Goal: Information Seeking & Learning: Learn about a topic

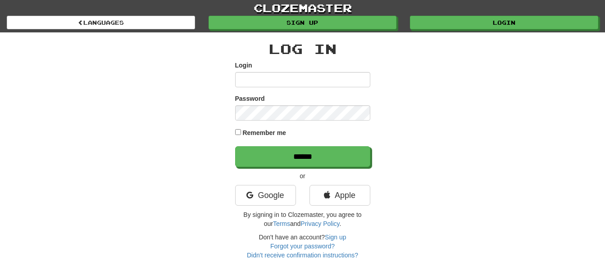
click at [267, 74] on input "Login" at bounding box center [302, 79] width 135 height 15
type input "*********"
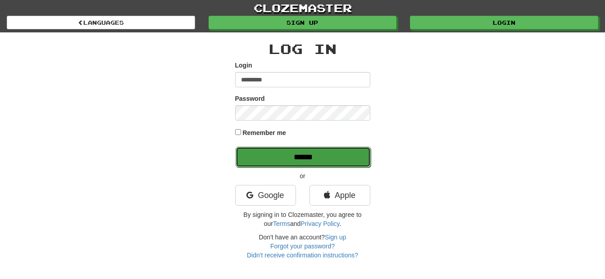
click at [317, 156] on input "******" at bounding box center [302, 157] width 135 height 21
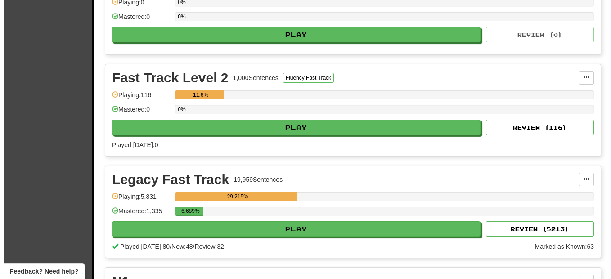
scroll to position [495, 0]
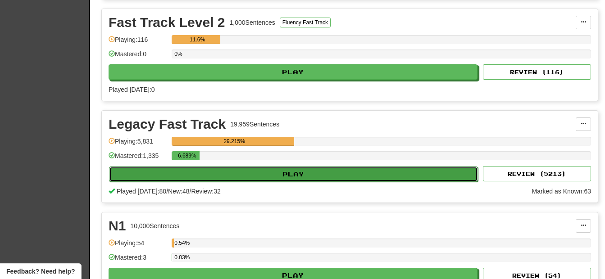
click at [183, 176] on button "Play" at bounding box center [293, 174] width 369 height 15
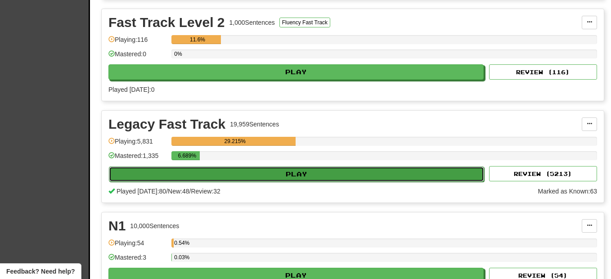
select select "********"
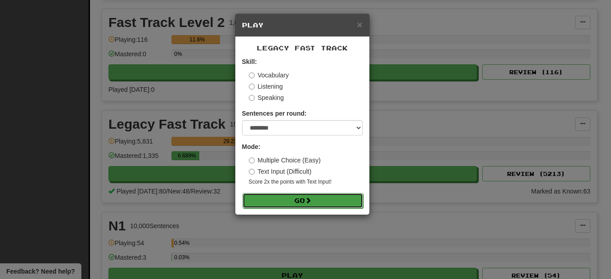
click at [279, 203] on button "Go" at bounding box center [303, 200] width 121 height 15
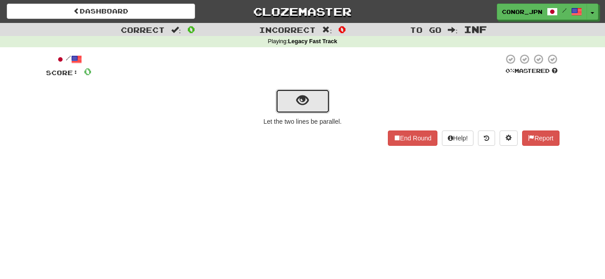
click at [290, 110] on button "show sentence" at bounding box center [302, 101] width 54 height 24
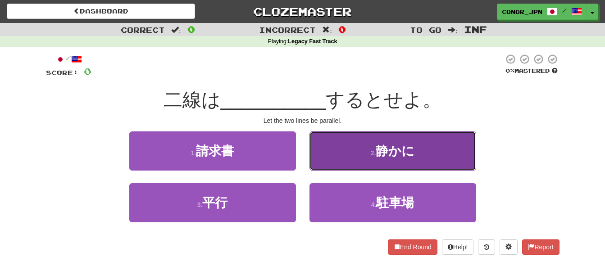
click at [385, 147] on span "静かに" at bounding box center [394, 151] width 39 height 14
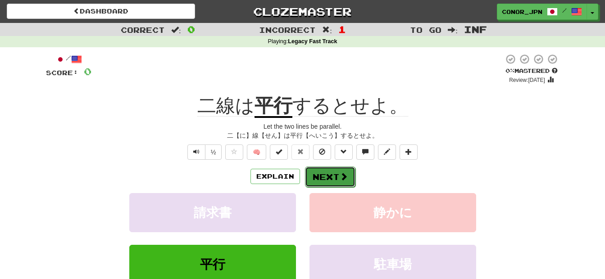
click at [321, 180] on button "Next" at bounding box center [330, 177] width 50 height 21
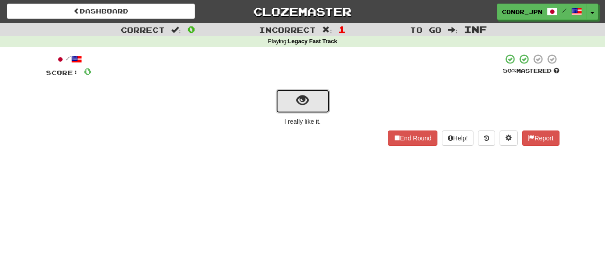
click at [300, 101] on span "show sentence" at bounding box center [302, 101] width 12 height 12
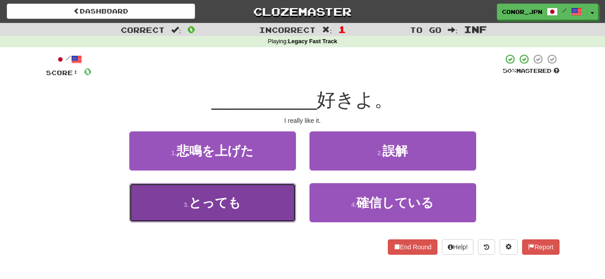
click at [250, 216] on button "3 . とっても" at bounding box center [212, 202] width 167 height 39
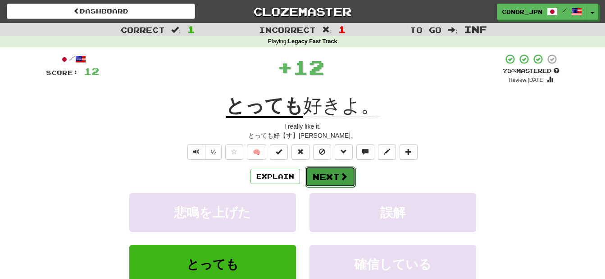
click at [317, 172] on button "Next" at bounding box center [330, 177] width 50 height 21
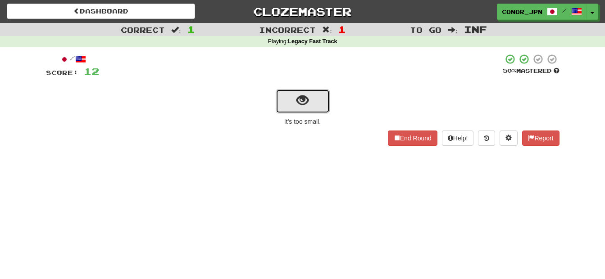
click at [316, 93] on button "show sentence" at bounding box center [302, 101] width 54 height 24
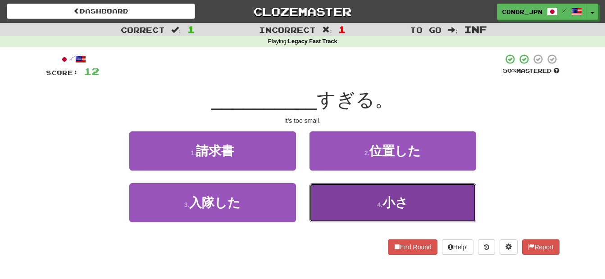
click at [366, 196] on button "4 . 小さ" at bounding box center [392, 202] width 167 height 39
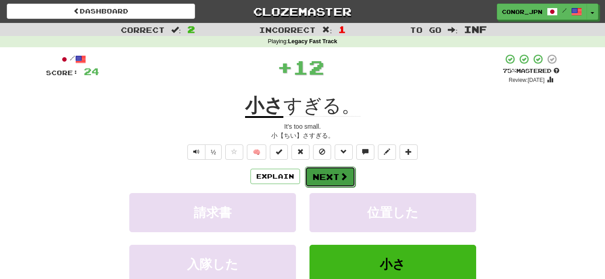
click at [332, 179] on button "Next" at bounding box center [330, 177] width 50 height 21
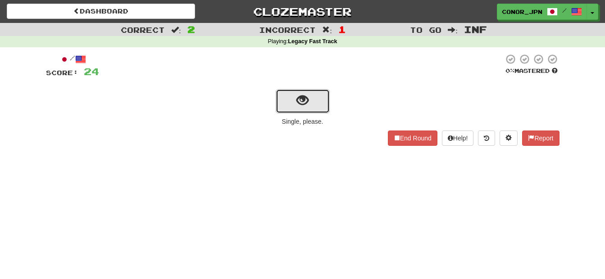
click at [304, 106] on span "show sentence" at bounding box center [302, 101] width 12 height 12
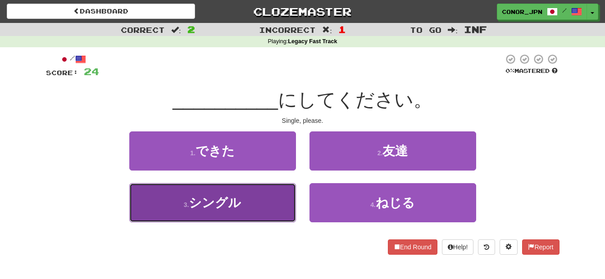
click at [181, 206] on button "3 . シングル" at bounding box center [212, 202] width 167 height 39
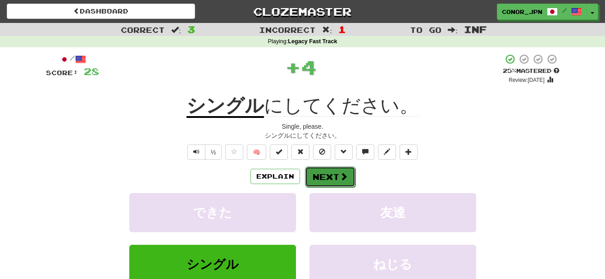
click at [318, 180] on button "Next" at bounding box center [330, 177] width 50 height 21
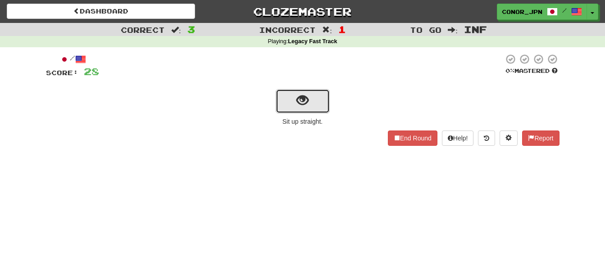
click at [302, 101] on span "show sentence" at bounding box center [302, 101] width 12 height 12
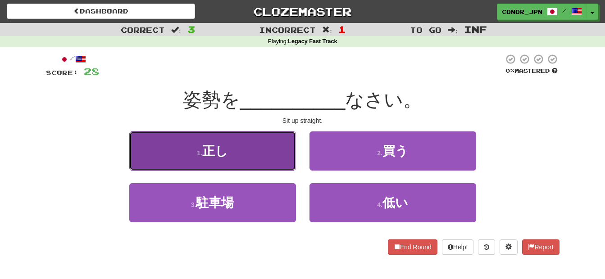
click at [247, 152] on button "1 . 正し" at bounding box center [212, 150] width 167 height 39
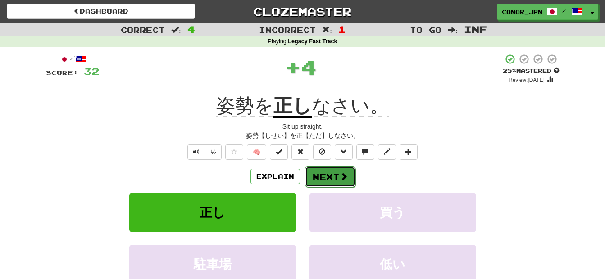
click at [321, 173] on button "Next" at bounding box center [330, 177] width 50 height 21
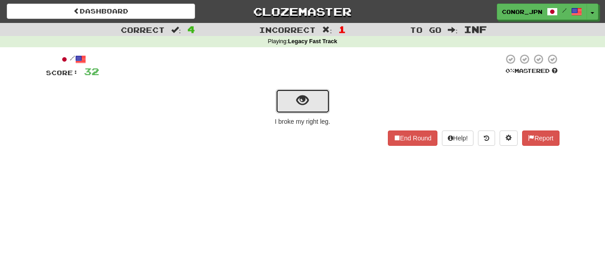
click at [292, 104] on button "show sentence" at bounding box center [302, 101] width 54 height 24
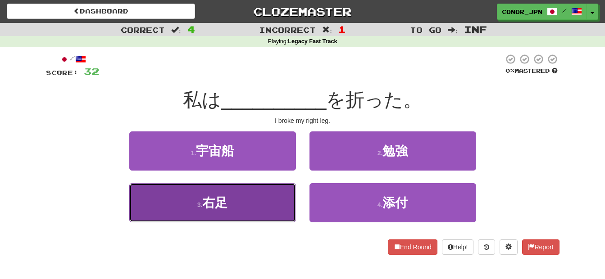
click at [231, 202] on button "3 . 右足" at bounding box center [212, 202] width 167 height 39
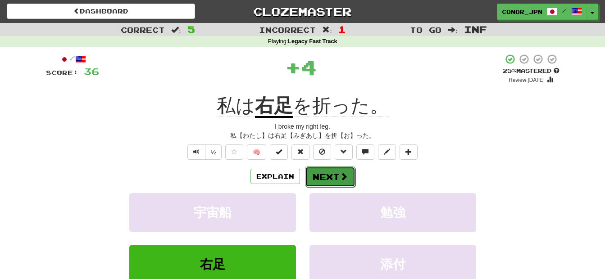
click at [313, 171] on button "Next" at bounding box center [330, 177] width 50 height 21
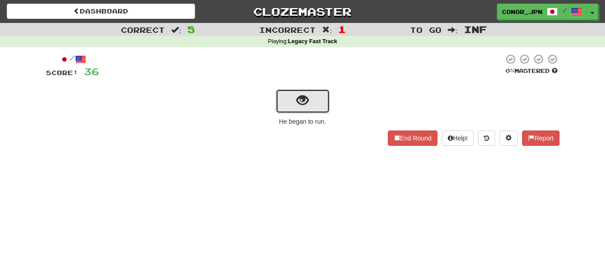
click at [316, 113] on button "show sentence" at bounding box center [302, 101] width 54 height 24
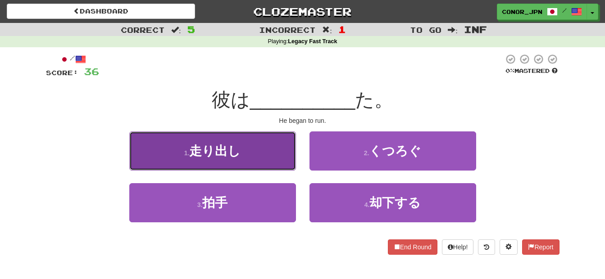
click at [244, 155] on button "1 . 走り出し" at bounding box center [212, 150] width 167 height 39
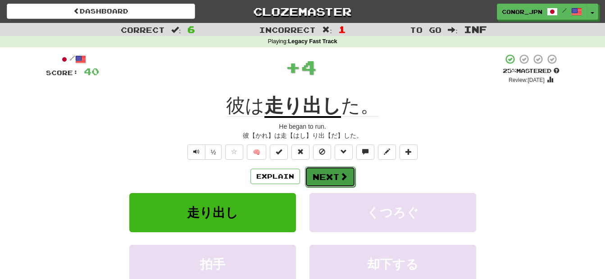
click at [326, 172] on button "Next" at bounding box center [330, 177] width 50 height 21
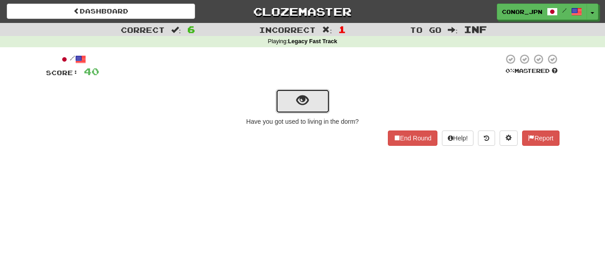
click at [309, 102] on button "show sentence" at bounding box center [302, 101] width 54 height 24
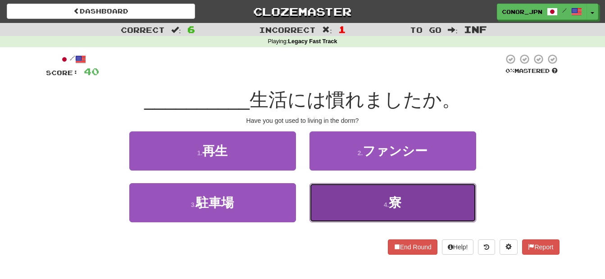
click at [391, 192] on button "4 . 寮" at bounding box center [392, 202] width 167 height 39
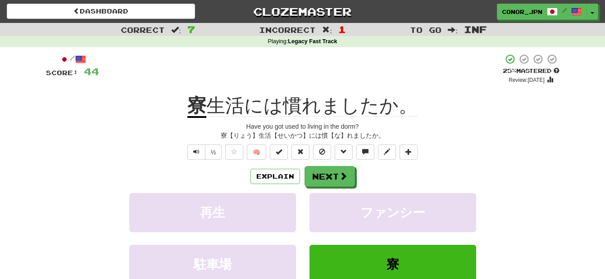
click at [342, 165] on div "/ Score: 44 + 4 25 % Mastered Review: [DATE] 寮 生活には慣れましたか。 Have you got used to…" at bounding box center [302, 199] width 513 height 291
click at [341, 170] on button "Next" at bounding box center [330, 177] width 50 height 21
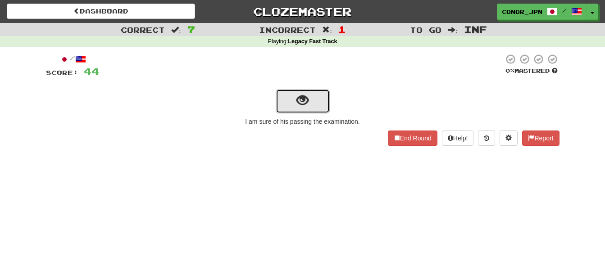
click at [309, 94] on button "show sentence" at bounding box center [302, 101] width 54 height 24
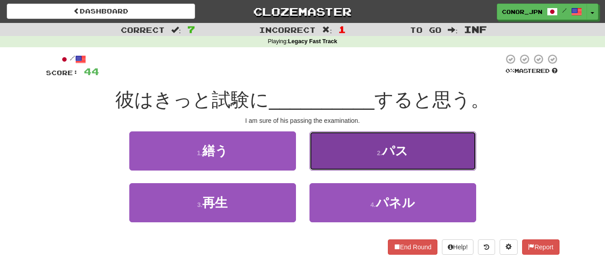
click at [415, 150] on button "2 . パス" at bounding box center [392, 150] width 167 height 39
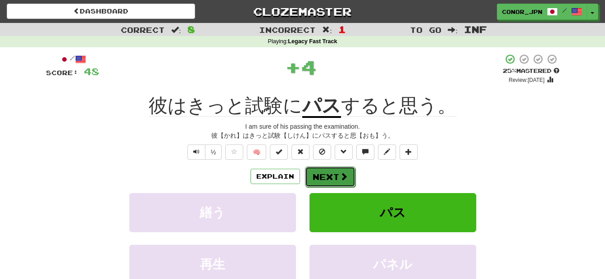
click at [326, 182] on button "Next" at bounding box center [330, 177] width 50 height 21
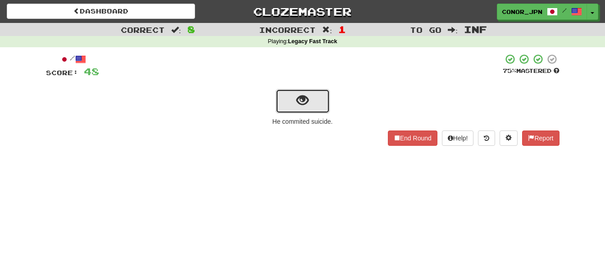
click at [291, 90] on button "show sentence" at bounding box center [302, 101] width 54 height 24
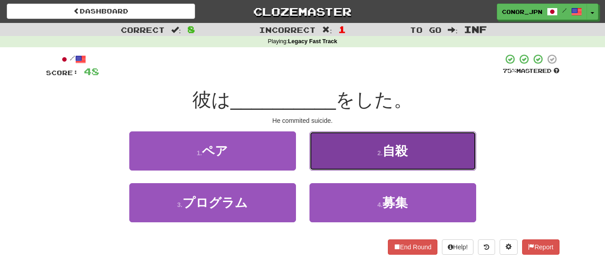
click at [387, 154] on span "自殺" at bounding box center [394, 151] width 25 height 14
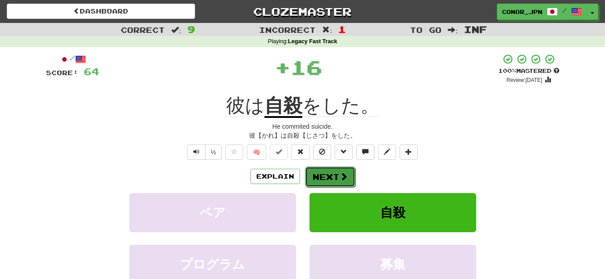
click at [321, 170] on button "Next" at bounding box center [330, 177] width 50 height 21
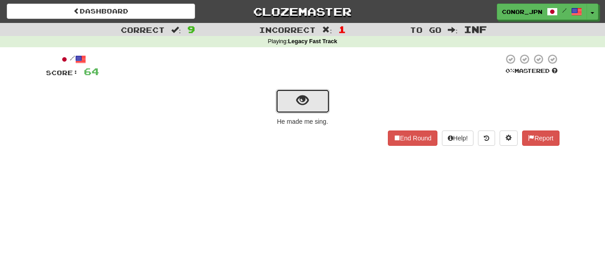
click at [313, 101] on button "show sentence" at bounding box center [302, 101] width 54 height 24
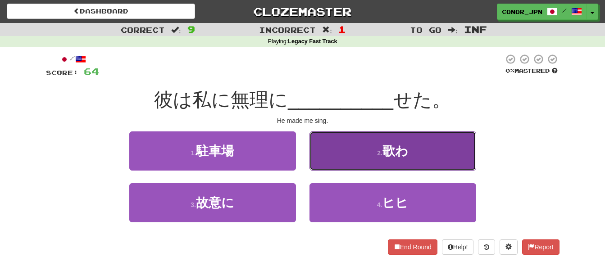
click at [421, 149] on button "2 . 歌わ" at bounding box center [392, 150] width 167 height 39
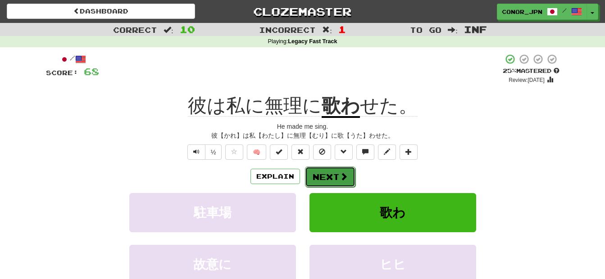
click at [334, 173] on button "Next" at bounding box center [330, 177] width 50 height 21
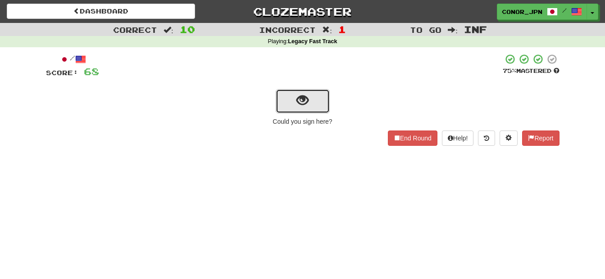
click at [314, 104] on button "show sentence" at bounding box center [302, 101] width 54 height 24
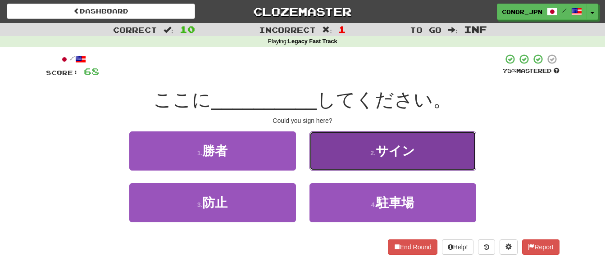
click at [414, 157] on span "サイン" at bounding box center [394, 151] width 39 height 14
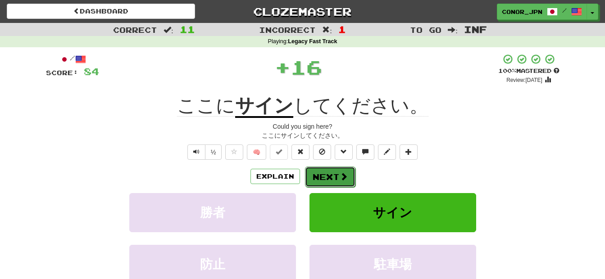
click at [343, 179] on span at bounding box center [343, 176] width 8 height 8
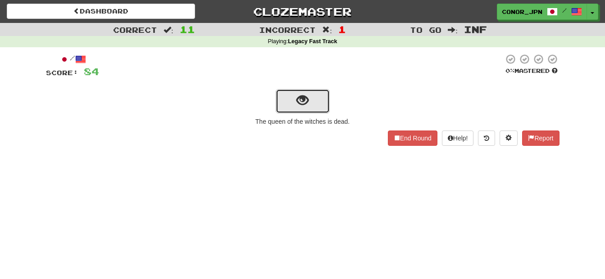
click at [294, 102] on button "show sentence" at bounding box center [302, 101] width 54 height 24
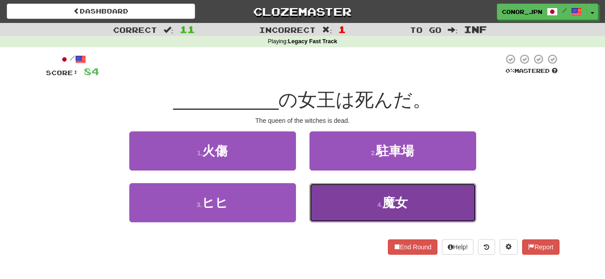
click at [375, 191] on button "4 . 魔女" at bounding box center [392, 202] width 167 height 39
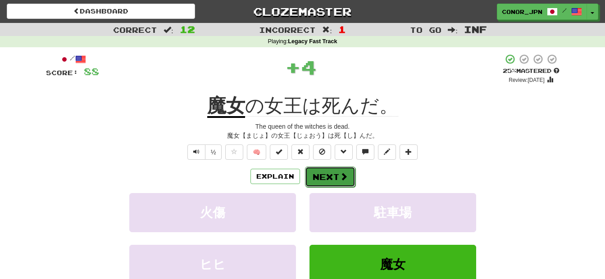
click at [328, 172] on button "Next" at bounding box center [330, 177] width 50 height 21
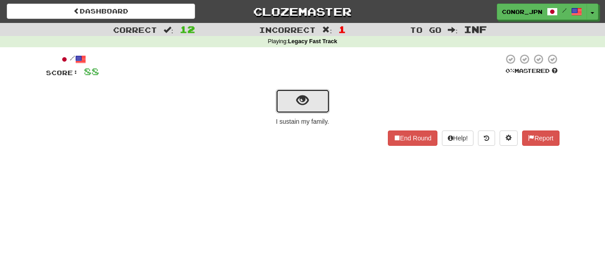
click at [298, 105] on span "show sentence" at bounding box center [302, 101] width 12 height 12
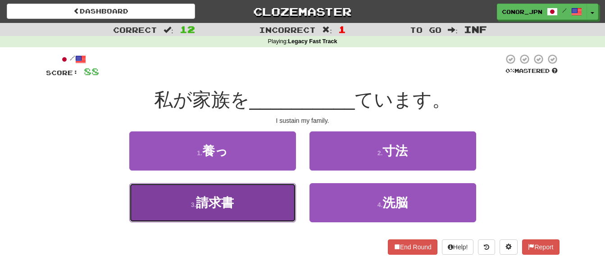
click at [269, 198] on button "3 . 請求書" at bounding box center [212, 202] width 167 height 39
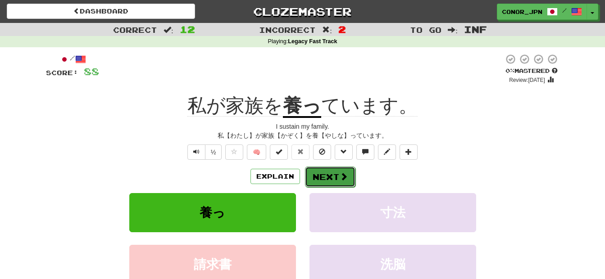
click at [340, 180] on span at bounding box center [343, 176] width 8 height 8
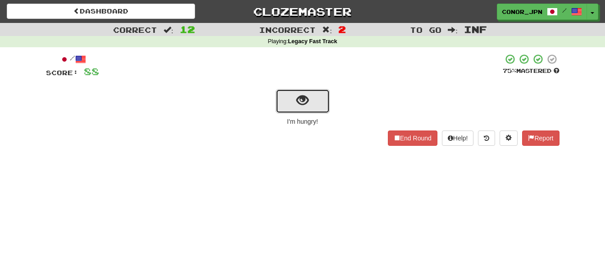
click at [305, 104] on span "show sentence" at bounding box center [302, 101] width 12 height 12
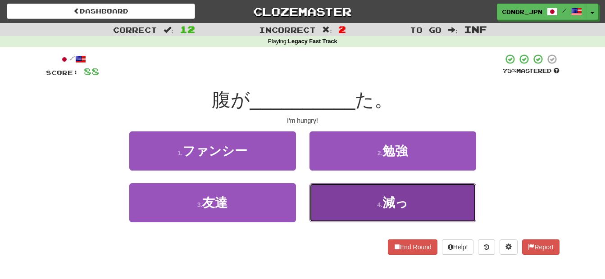
click at [372, 206] on button "4 . 減っ" at bounding box center [392, 202] width 167 height 39
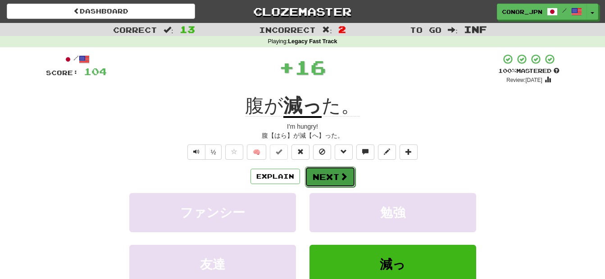
click at [323, 172] on button "Next" at bounding box center [330, 177] width 50 height 21
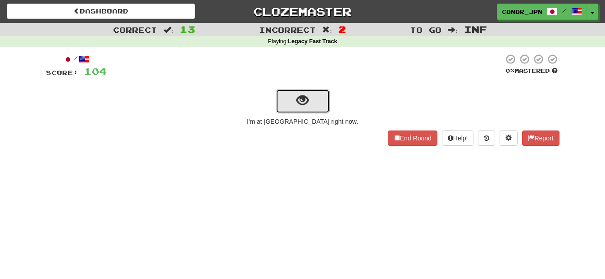
click at [286, 101] on button "show sentence" at bounding box center [302, 101] width 54 height 24
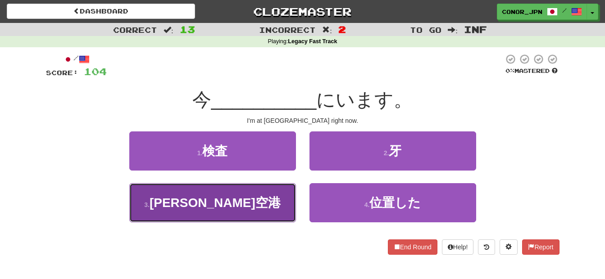
click at [217, 199] on span "[PERSON_NAME]空港" at bounding box center [214, 203] width 131 height 14
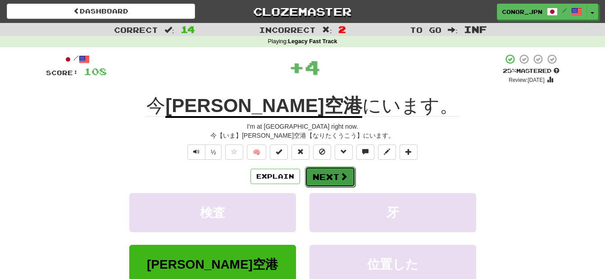
click at [337, 168] on button "Next" at bounding box center [330, 177] width 50 height 21
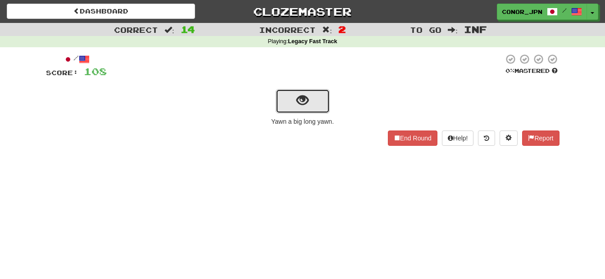
click at [288, 91] on button "show sentence" at bounding box center [302, 101] width 54 height 24
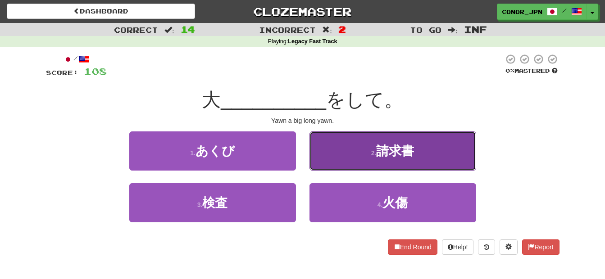
click at [348, 159] on button "2 . 請求書" at bounding box center [392, 150] width 167 height 39
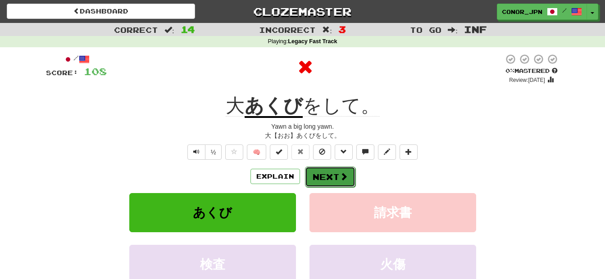
click at [319, 173] on button "Next" at bounding box center [330, 177] width 50 height 21
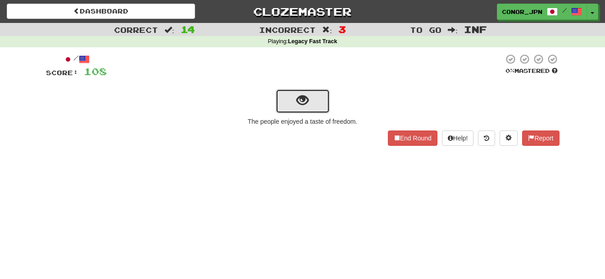
click at [321, 104] on button "show sentence" at bounding box center [302, 101] width 54 height 24
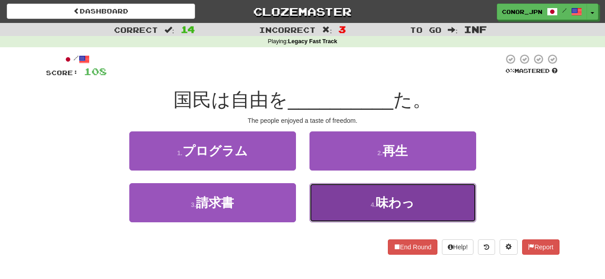
click at [397, 206] on span "味わっ" at bounding box center [394, 203] width 39 height 14
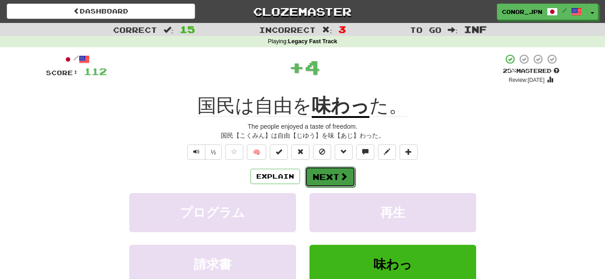
click at [333, 176] on button "Next" at bounding box center [330, 177] width 50 height 21
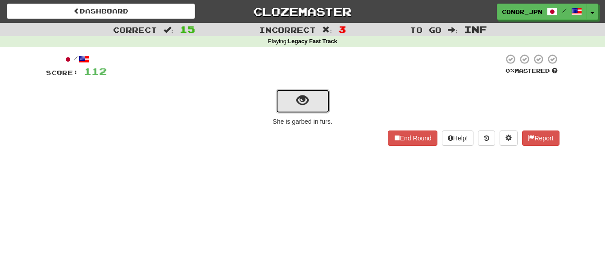
click at [287, 97] on button "show sentence" at bounding box center [302, 101] width 54 height 24
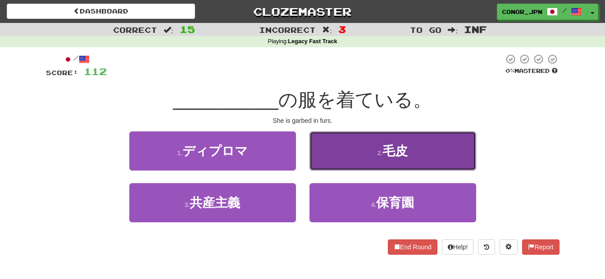
click at [350, 161] on button "2 . 毛皮" at bounding box center [392, 150] width 167 height 39
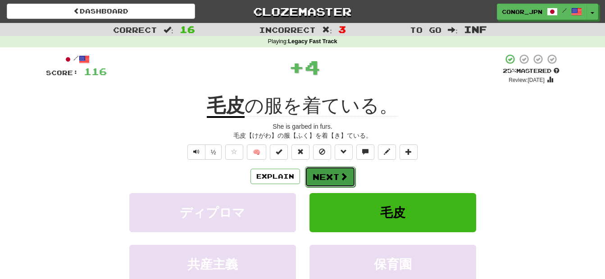
click at [320, 168] on button "Next" at bounding box center [330, 177] width 50 height 21
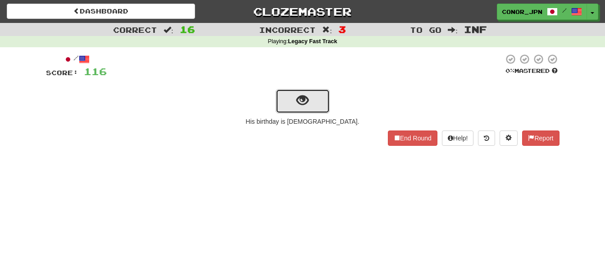
click at [299, 104] on span "show sentence" at bounding box center [302, 101] width 12 height 12
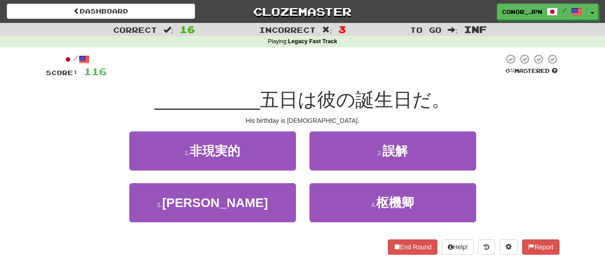
click at [222, 225] on div "3 . [PERSON_NAME]" at bounding box center [212, 209] width 180 height 52
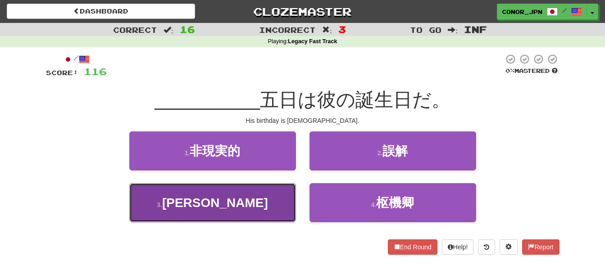
click at [222, 212] on button "3 . [PERSON_NAME]" at bounding box center [212, 202] width 167 height 39
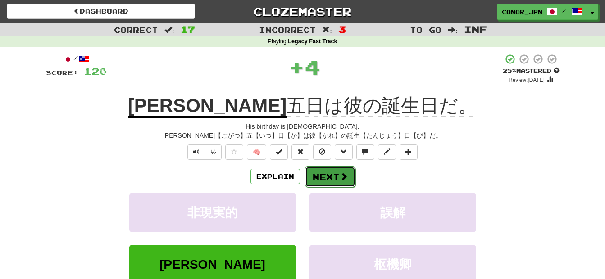
click at [342, 172] on span at bounding box center [343, 176] width 8 height 8
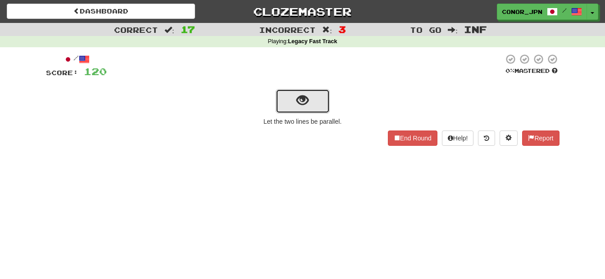
click at [312, 91] on button "show sentence" at bounding box center [302, 101] width 54 height 24
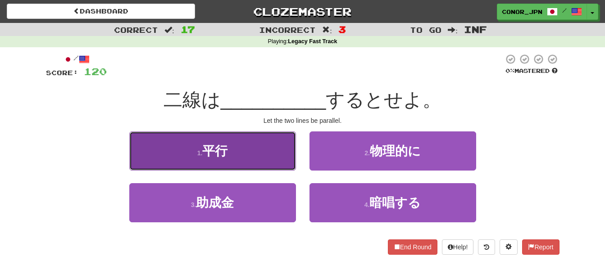
click at [217, 138] on button "1 . 平行" at bounding box center [212, 150] width 167 height 39
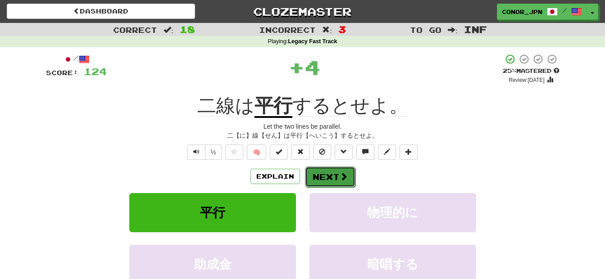
click at [326, 177] on button "Next" at bounding box center [330, 177] width 50 height 21
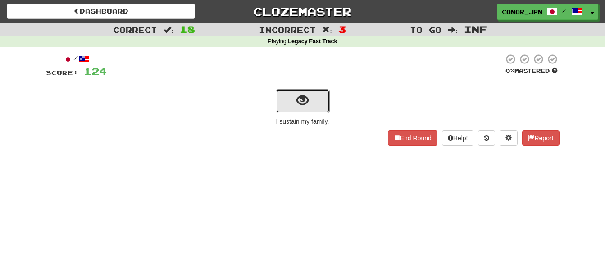
drag, startPoint x: 301, startPoint y: 105, endPoint x: 253, endPoint y: 113, distance: 48.5
click at [253, 113] on div at bounding box center [302, 101] width 513 height 26
click at [293, 99] on button "show sentence" at bounding box center [302, 101] width 54 height 24
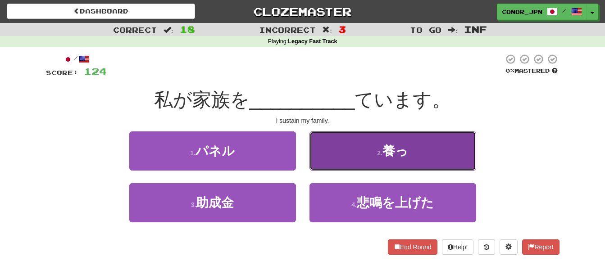
click at [441, 163] on button "2 . 養っ" at bounding box center [392, 150] width 167 height 39
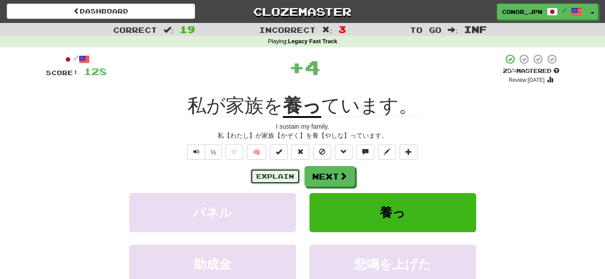
click at [261, 175] on button "Explain" at bounding box center [275, 176] width 50 height 15
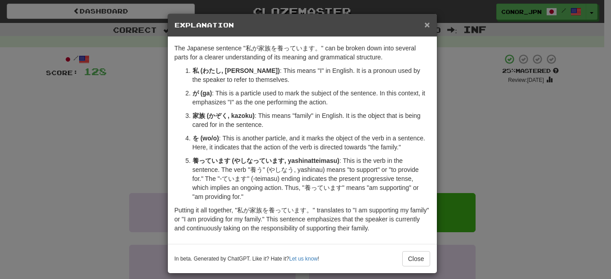
click at [424, 27] on span "×" at bounding box center [426, 24] width 5 height 10
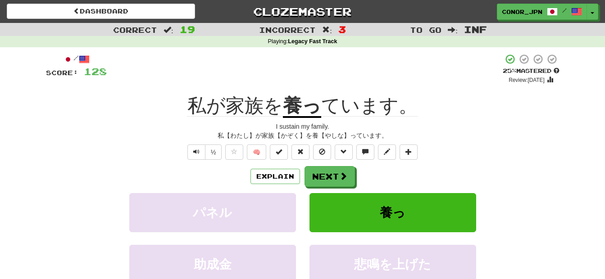
click at [316, 135] on div "私【わたし】が家族【かぞく】を養【やしな】っています。" at bounding box center [302, 135] width 513 height 9
click at [314, 135] on div "私【わたし】が家族【かぞく】を養【やしな】っています。" at bounding box center [302, 135] width 513 height 9
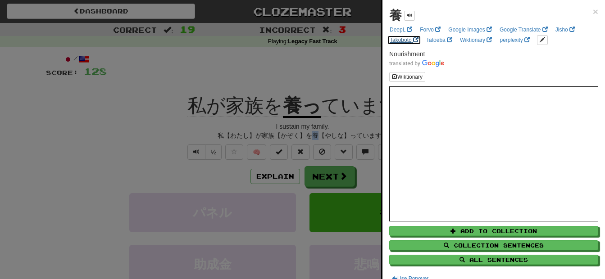
click at [404, 40] on link "Takoboto" at bounding box center [404, 40] width 34 height 10
click at [54, 169] on div at bounding box center [302, 139] width 605 height 279
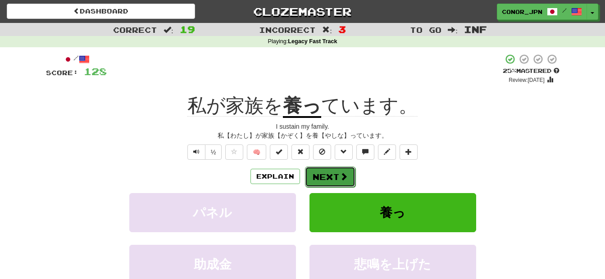
click at [326, 174] on button "Next" at bounding box center [330, 177] width 50 height 21
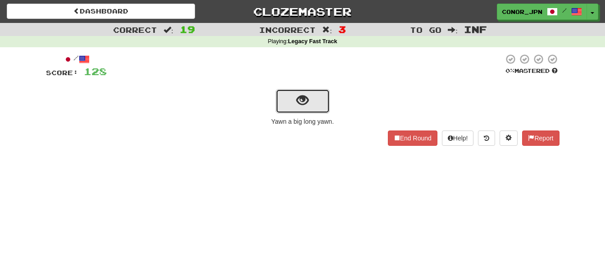
click at [298, 107] on span "show sentence" at bounding box center [302, 101] width 12 height 12
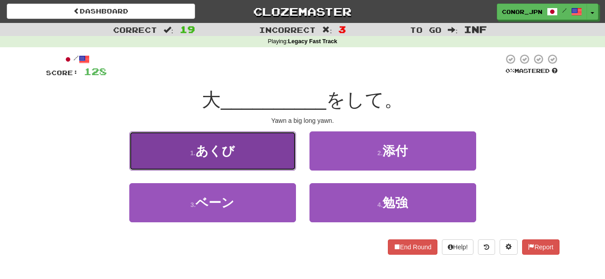
click at [181, 168] on button "1 . あくび" at bounding box center [212, 150] width 167 height 39
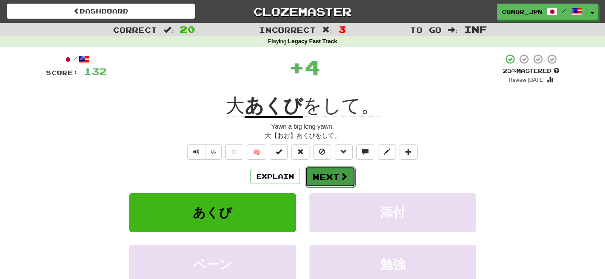
click at [326, 171] on button "Next" at bounding box center [330, 177] width 50 height 21
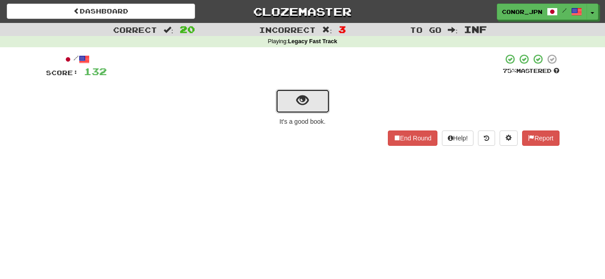
click at [296, 109] on button "show sentence" at bounding box center [302, 101] width 54 height 24
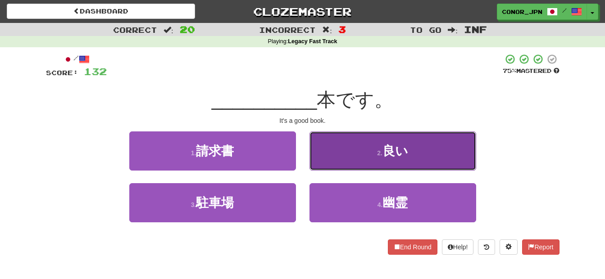
click at [384, 160] on button "2 . 良い" at bounding box center [392, 150] width 167 height 39
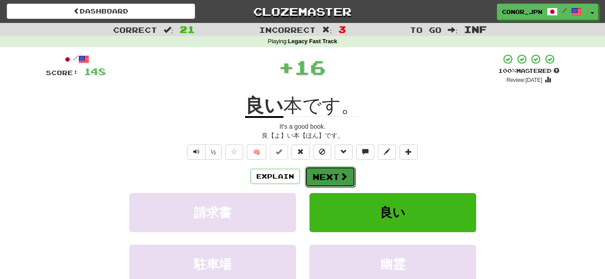
click at [325, 175] on button "Next" at bounding box center [330, 177] width 50 height 21
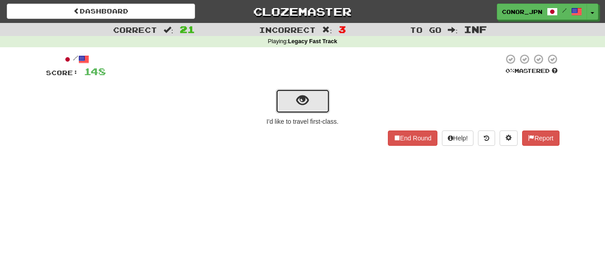
click at [292, 101] on button "show sentence" at bounding box center [302, 101] width 54 height 24
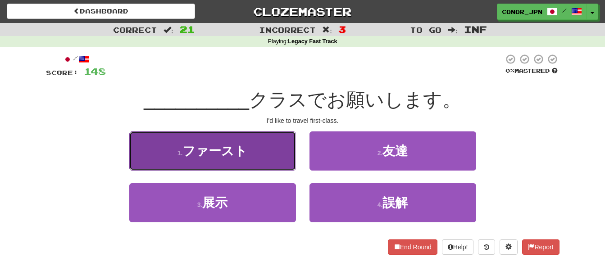
click at [228, 147] on span "ファースト" at bounding box center [214, 151] width 65 height 14
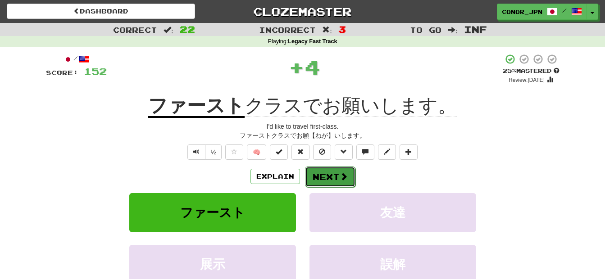
click at [327, 175] on button "Next" at bounding box center [330, 177] width 50 height 21
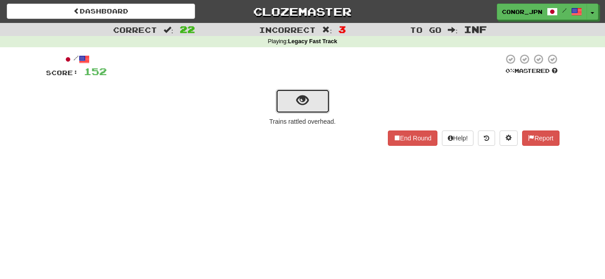
click at [288, 103] on button "show sentence" at bounding box center [302, 101] width 54 height 24
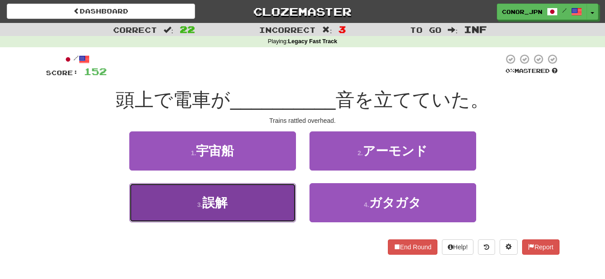
click at [235, 205] on button "3 . 誤解" at bounding box center [212, 202] width 167 height 39
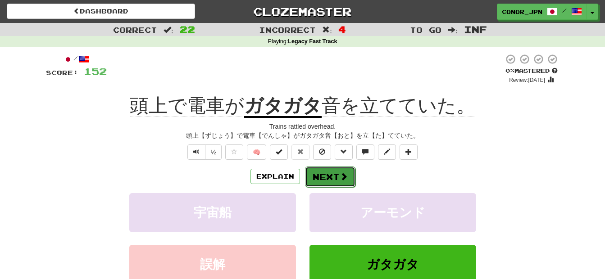
click at [339, 173] on span at bounding box center [343, 176] width 8 height 8
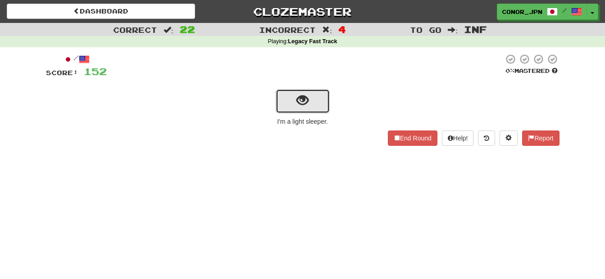
click at [294, 107] on button "show sentence" at bounding box center [302, 101] width 54 height 24
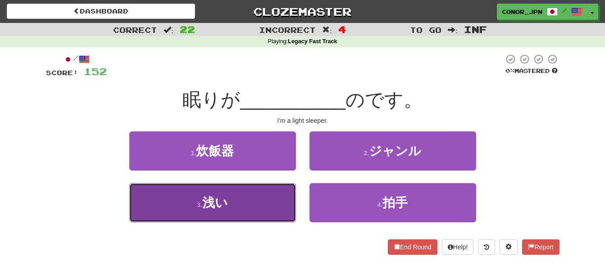
click at [204, 205] on span "浅い" at bounding box center [215, 203] width 26 height 14
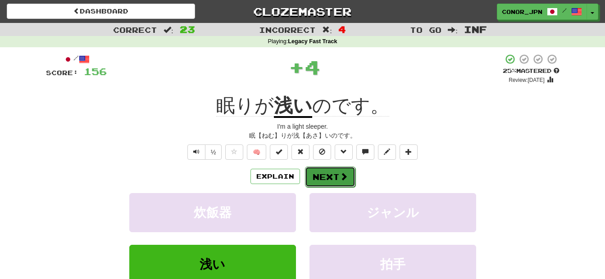
click at [334, 178] on button "Next" at bounding box center [330, 177] width 50 height 21
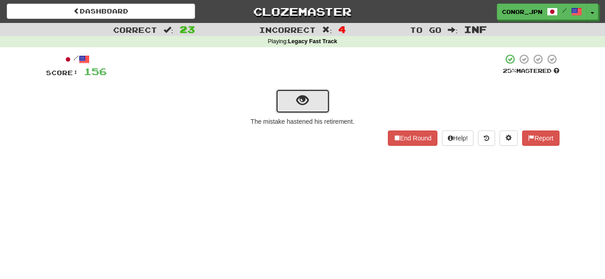
click at [282, 109] on button "show sentence" at bounding box center [302, 101] width 54 height 24
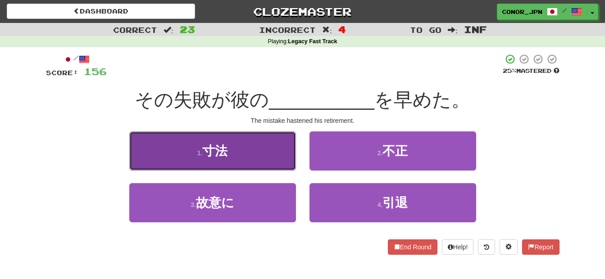
click at [205, 142] on button "1 . 寸法" at bounding box center [212, 150] width 167 height 39
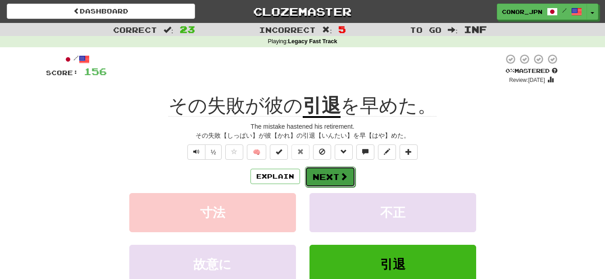
click at [331, 179] on button "Next" at bounding box center [330, 177] width 50 height 21
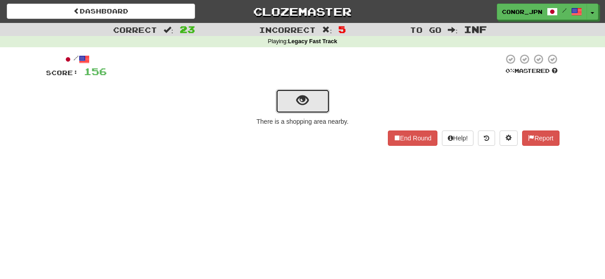
click at [299, 100] on span "show sentence" at bounding box center [302, 101] width 12 height 12
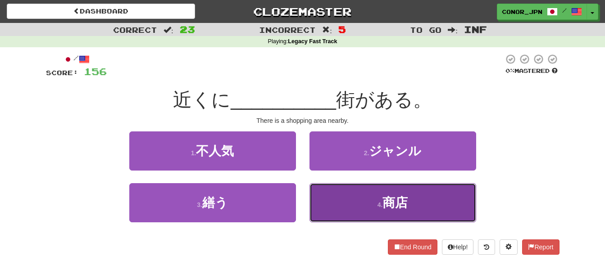
click at [392, 197] on span "商店" at bounding box center [394, 203] width 25 height 14
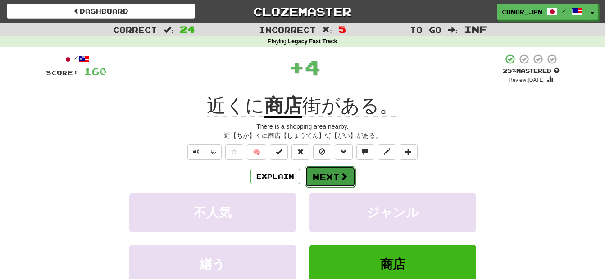
click at [322, 178] on button "Next" at bounding box center [330, 177] width 50 height 21
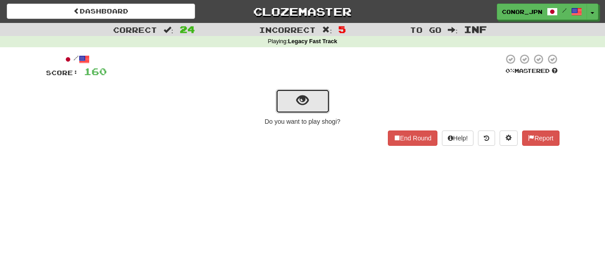
click at [283, 106] on button "show sentence" at bounding box center [302, 101] width 54 height 24
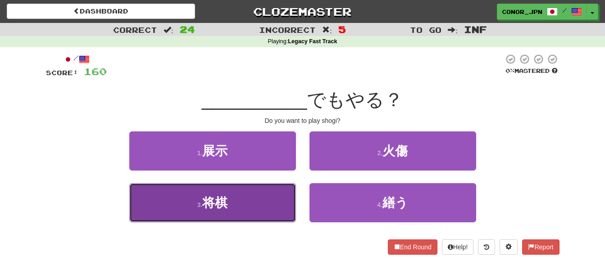
click at [247, 196] on button "3 . 将棋" at bounding box center [212, 202] width 167 height 39
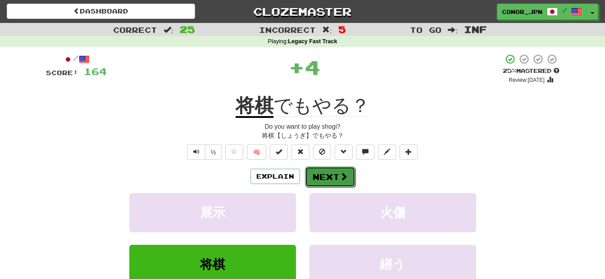
click at [334, 180] on button "Next" at bounding box center [330, 177] width 50 height 21
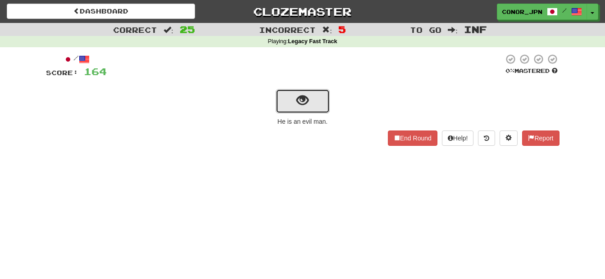
click at [312, 104] on button "show sentence" at bounding box center [302, 101] width 54 height 24
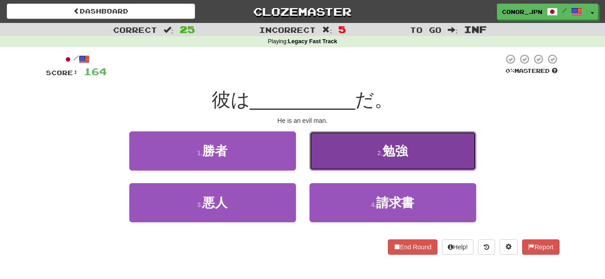
click at [371, 152] on button "2 . 勉強" at bounding box center [392, 150] width 167 height 39
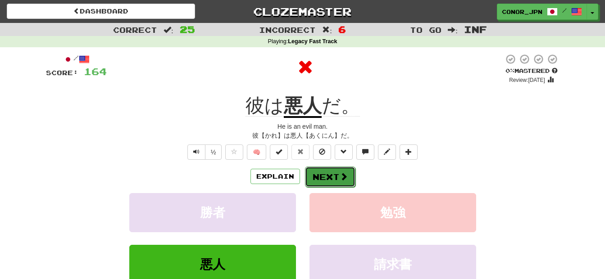
click at [343, 176] on span at bounding box center [343, 176] width 8 height 8
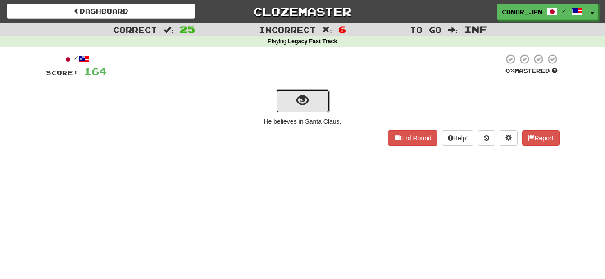
click at [307, 99] on span "show sentence" at bounding box center [302, 101] width 12 height 12
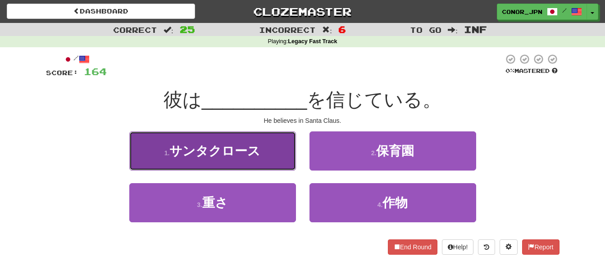
click at [233, 142] on button "1 . サンタクロース" at bounding box center [212, 150] width 167 height 39
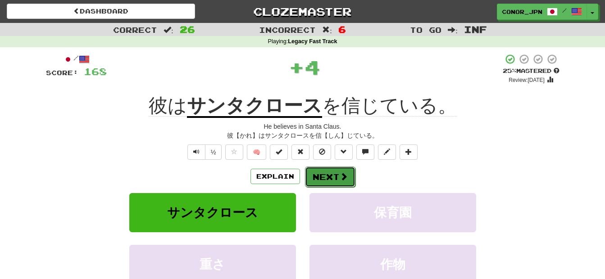
click at [327, 175] on button "Next" at bounding box center [330, 177] width 50 height 21
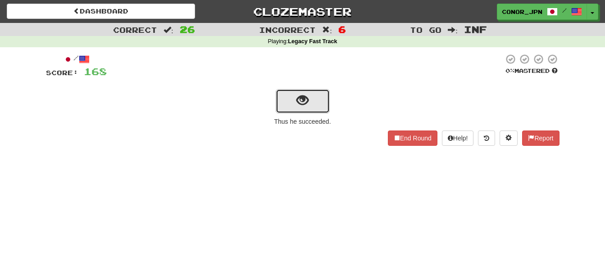
click at [308, 106] on span "show sentence" at bounding box center [302, 101] width 12 height 12
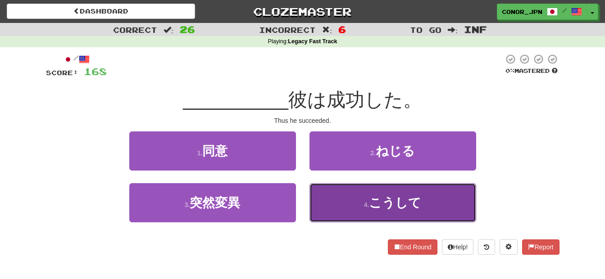
click at [393, 203] on span "こうして" at bounding box center [395, 203] width 52 height 14
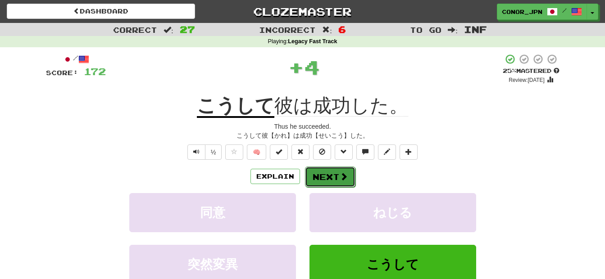
click at [326, 178] on button "Next" at bounding box center [330, 177] width 50 height 21
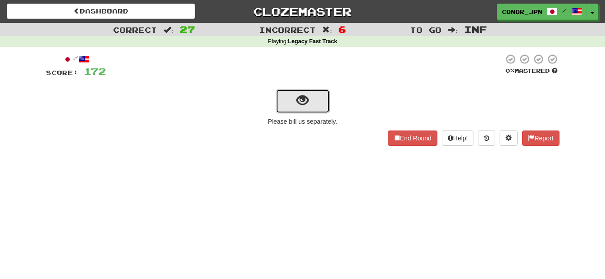
click at [293, 101] on button "show sentence" at bounding box center [302, 101] width 54 height 24
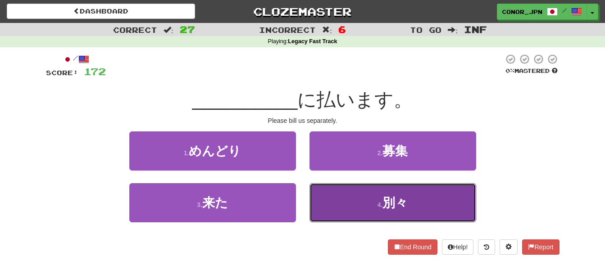
click at [397, 203] on span "別々" at bounding box center [394, 203] width 25 height 14
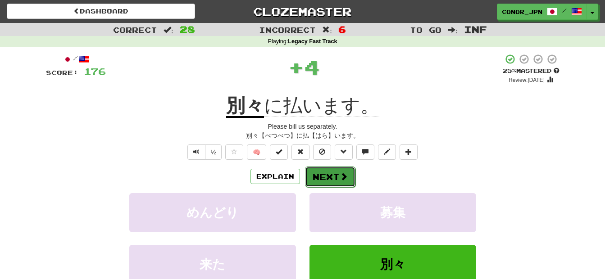
click at [335, 180] on button "Next" at bounding box center [330, 177] width 50 height 21
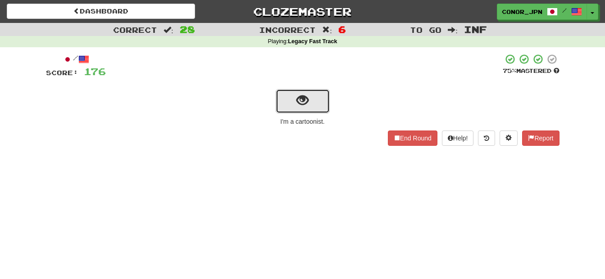
click at [308, 104] on span "show sentence" at bounding box center [302, 101] width 12 height 12
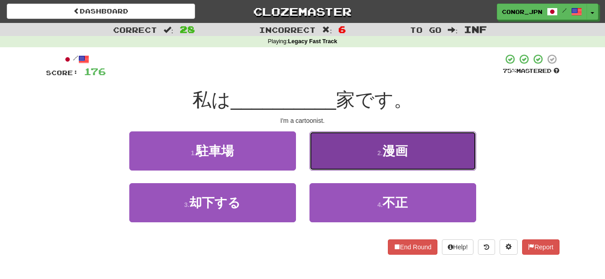
click at [351, 159] on button "2 . 漫画" at bounding box center [392, 150] width 167 height 39
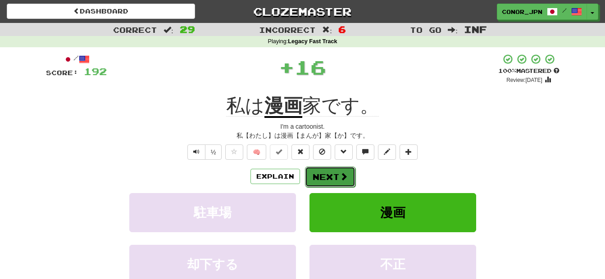
click at [315, 176] on button "Next" at bounding box center [330, 177] width 50 height 21
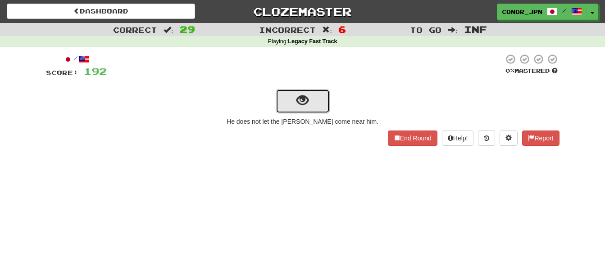
click at [315, 112] on button "show sentence" at bounding box center [302, 101] width 54 height 24
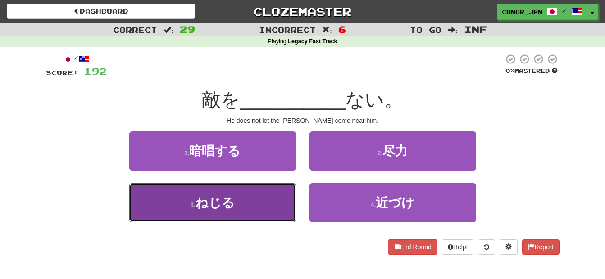
click at [208, 193] on button "3 . ねじる" at bounding box center [212, 202] width 167 height 39
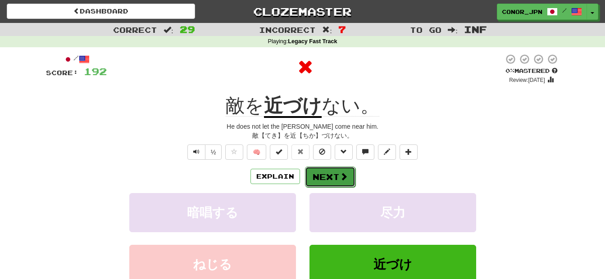
click at [318, 171] on button "Next" at bounding box center [330, 177] width 50 height 21
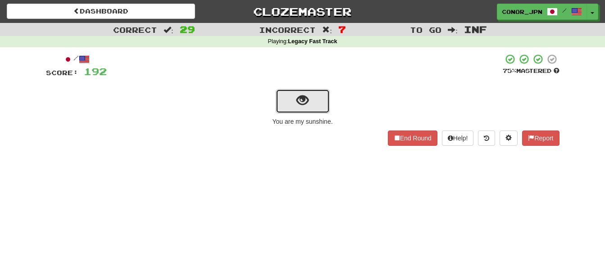
click at [306, 101] on span "show sentence" at bounding box center [302, 101] width 12 height 12
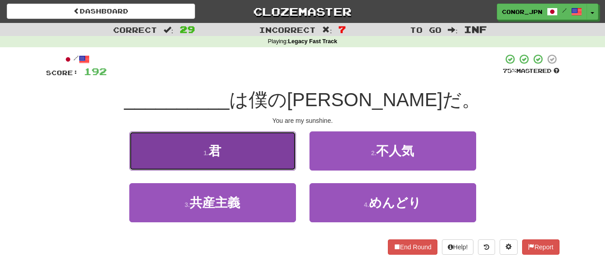
click at [233, 154] on button "1 . 君" at bounding box center [212, 150] width 167 height 39
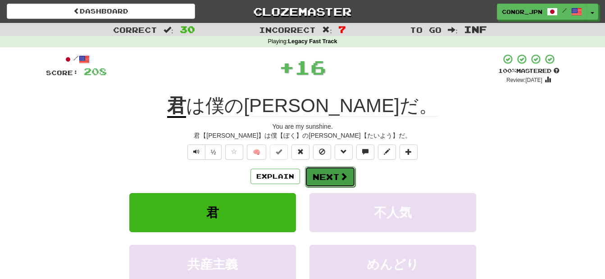
click at [343, 178] on span at bounding box center [343, 176] width 8 height 8
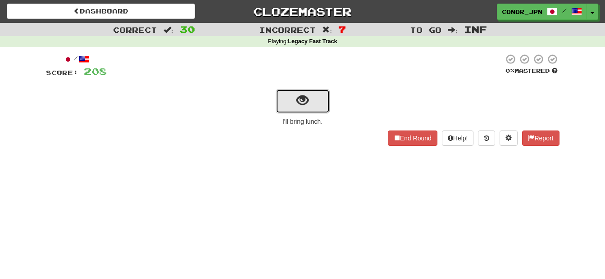
click at [317, 101] on button "show sentence" at bounding box center [302, 101] width 54 height 24
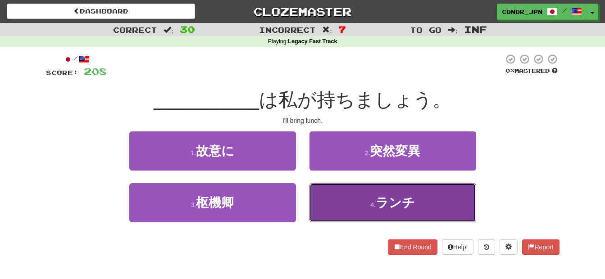
click at [385, 212] on button "4 . ランチ" at bounding box center [392, 202] width 167 height 39
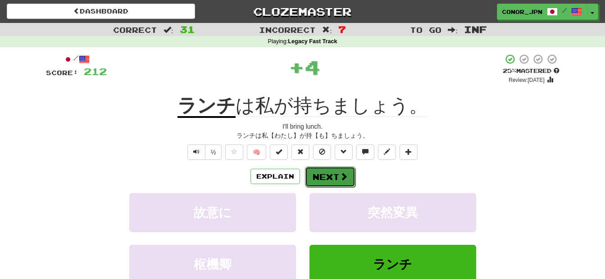
click at [321, 173] on button "Next" at bounding box center [330, 177] width 50 height 21
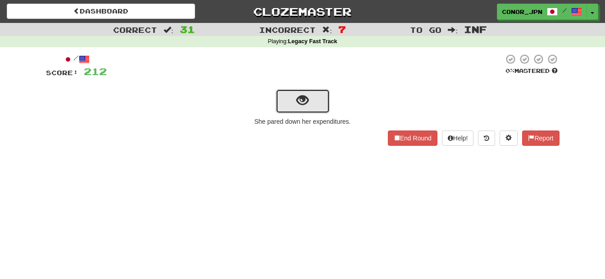
click at [291, 110] on button "show sentence" at bounding box center [302, 101] width 54 height 24
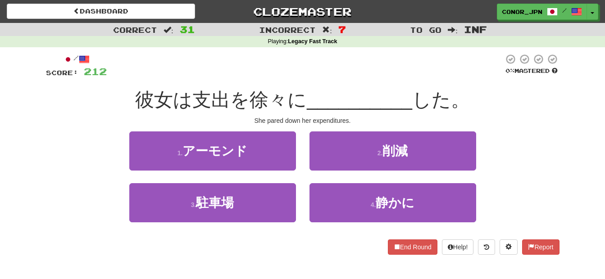
click at [217, 102] on span "彼女は支出を徐々に" at bounding box center [221, 99] width 172 height 21
drag, startPoint x: 217, startPoint y: 102, endPoint x: 106, endPoint y: 121, distance: 112.4
click at [106, 121] on div "She pared down her expenditures." at bounding box center [302, 120] width 513 height 9
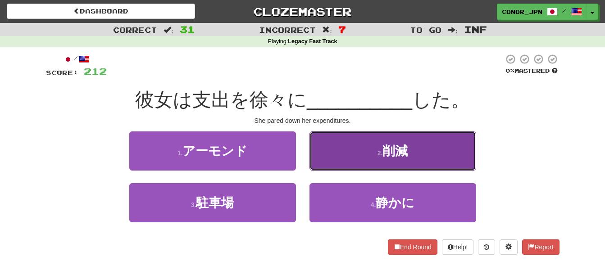
click at [380, 158] on button "2 . 削減" at bounding box center [392, 150] width 167 height 39
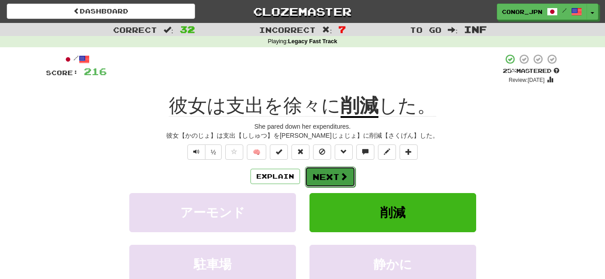
click at [325, 169] on button "Next" at bounding box center [330, 177] width 50 height 21
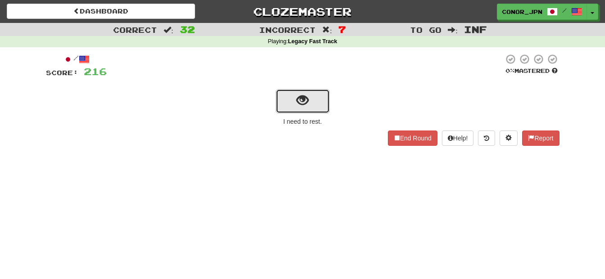
click at [289, 108] on button "show sentence" at bounding box center [302, 101] width 54 height 24
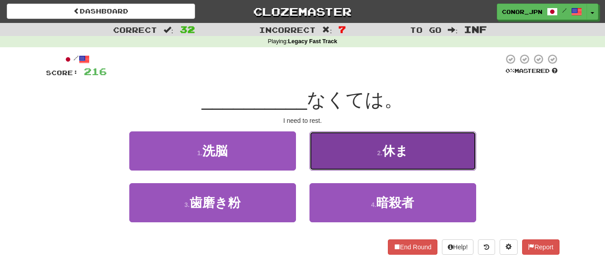
click at [387, 156] on span "休ま" at bounding box center [395, 151] width 26 height 14
